Goal: Task Accomplishment & Management: Manage account settings

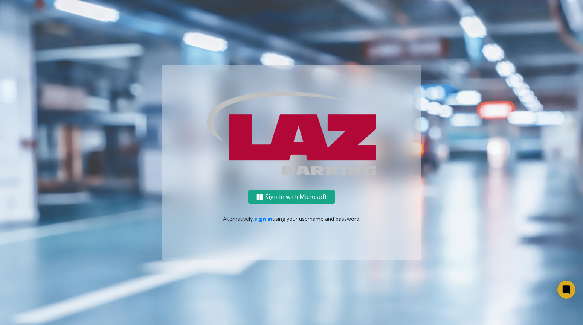
click at [291, 199] on button "Sign in with Microsoft" at bounding box center [291, 197] width 87 height 14
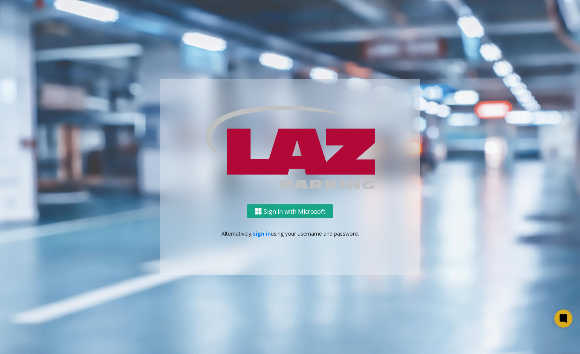
click at [311, 212] on button "Sign in with Microsoft" at bounding box center [290, 211] width 87 height 14
